Goal: Find specific fact: Find specific fact

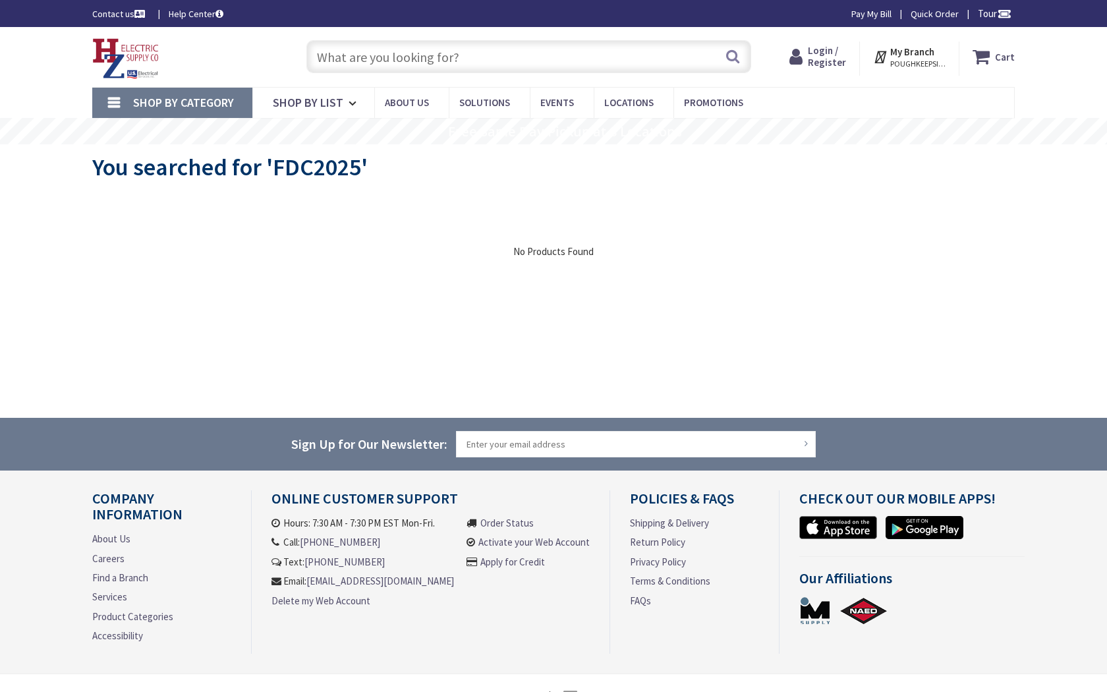
type input "Madison Square Park Reflecting Pool, 4-28 Madison Square N, New York, NY 10010,…"
